Goal: Transaction & Acquisition: Purchase product/service

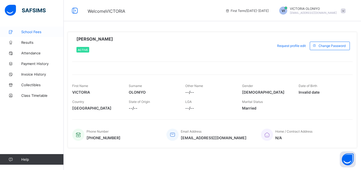
click at [32, 33] on span "School Fees" at bounding box center [42, 32] width 43 height 4
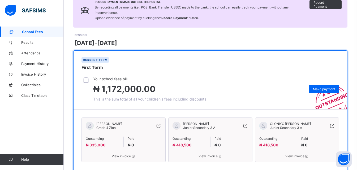
scroll to position [54, 0]
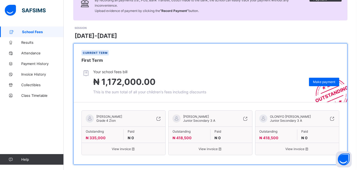
click at [123, 147] on span "View invoice" at bounding box center [124, 149] width 76 height 4
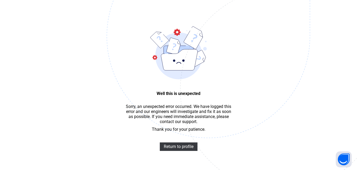
scroll to position [16, 0]
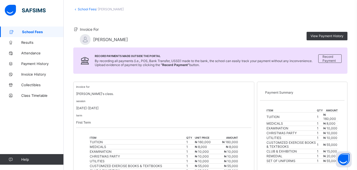
scroll to position [19, 0]
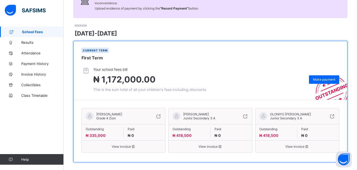
scroll to position [62, 0]
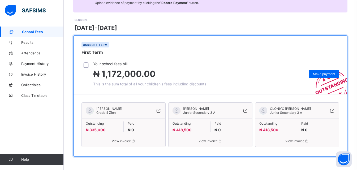
click at [211, 141] on span "View invoice" at bounding box center [211, 141] width 76 height 4
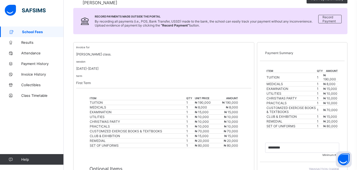
scroll to position [183, 0]
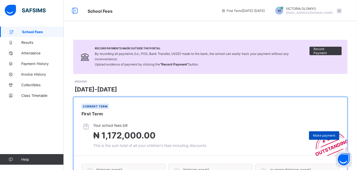
click at [333, 135] on span "Make payment" at bounding box center [324, 136] width 22 height 4
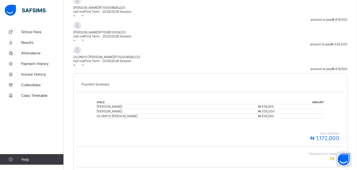
scroll to position [112, 0]
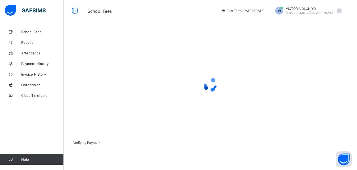
scroll to position [33, 0]
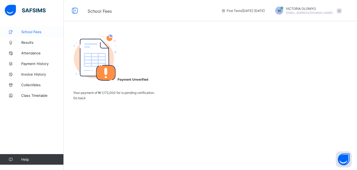
click at [39, 33] on span "School Fees" at bounding box center [42, 32] width 43 height 4
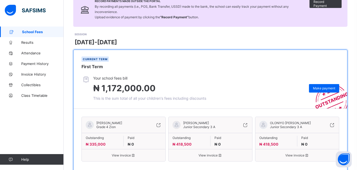
scroll to position [62, 0]
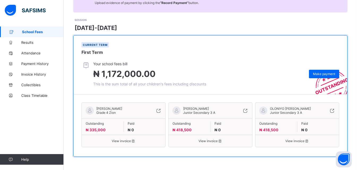
click at [222, 167] on div "Record Payments Made Outside the Portal By recording all payments (i.e., POS, B…" at bounding box center [211, 67] width 294 height 205
click at [295, 166] on div "Record Payments Made Outside the Portal By recording all payments (i.e., POS, B…" at bounding box center [211, 67] width 294 height 205
click at [333, 73] on span "Make payment" at bounding box center [324, 74] width 22 height 4
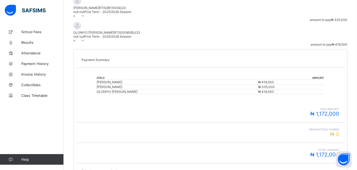
scroll to position [112, 0]
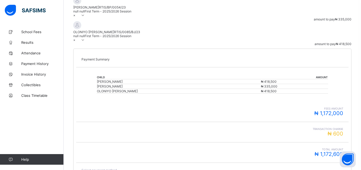
drag, startPoint x: 235, startPoint y: 111, endPoint x: 207, endPoint y: 82, distance: 41.2
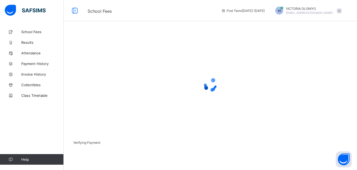
scroll to position [33, 0]
drag, startPoint x: 234, startPoint y: 83, endPoint x: 226, endPoint y: 68, distance: 17.0
click at [233, 83] on div at bounding box center [210, 84] width 275 height 21
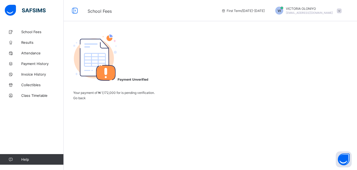
scroll to position [23, 0]
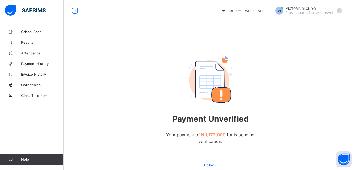
scroll to position [23, 0]
